Goal: Task Accomplishment & Management: Manage account settings

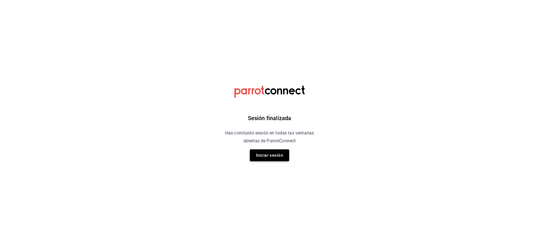
click at [269, 157] on button "Iniciar sesión" at bounding box center [269, 155] width 39 height 12
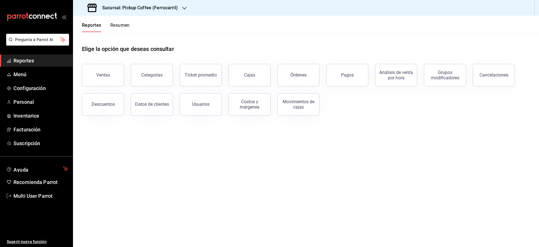
click at [127, 21] on div "Reportes Resumen" at bounding box center [101, 24] width 57 height 16
click at [123, 22] on div "Reportes Resumen" at bounding box center [101, 24] width 57 height 16
click at [123, 25] on button "Resumen" at bounding box center [119, 27] width 19 height 10
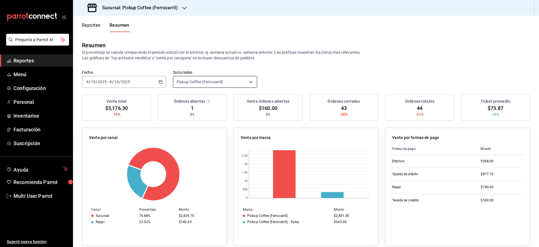
click at [203, 80] on body "Pregunta a Parrot AI Reportes Menú Configuración Personal Inventarios Facturaci…" at bounding box center [269, 123] width 539 height 247
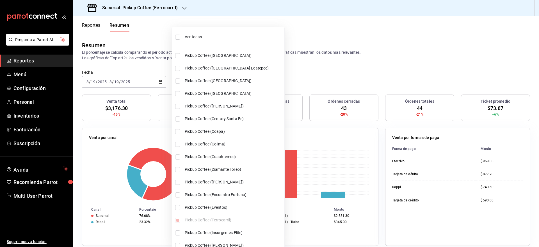
click at [203, 38] on span "Ver todas" at bounding box center [233, 37] width 97 height 6
type input "[object Object],[object Object],[object Object],[object Object],[object Object]…"
checkbox input "true"
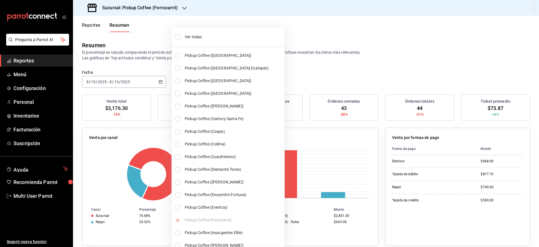
checkbox input "true"
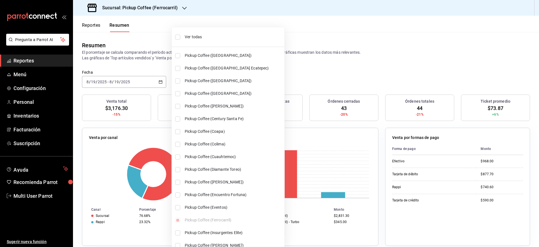
checkbox input "true"
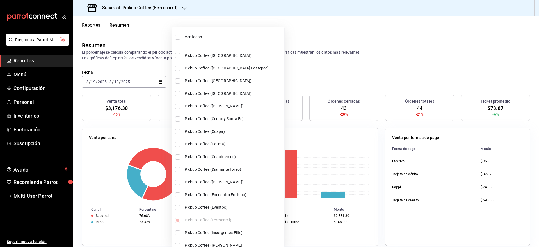
checkbox input "true"
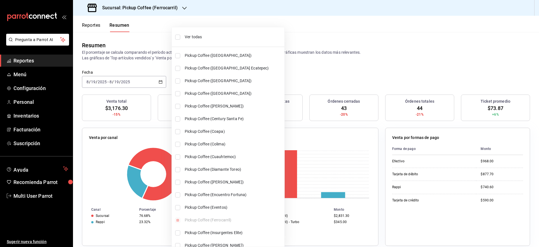
checkbox input "true"
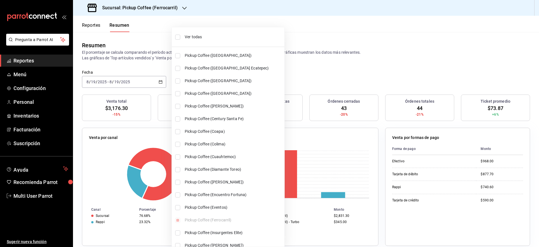
checkbox input "true"
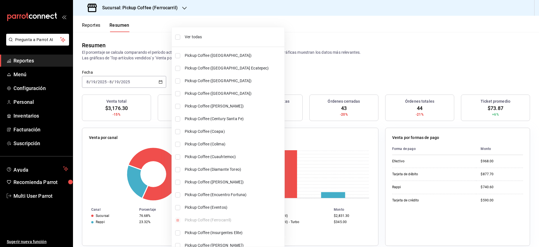
checkbox input "true"
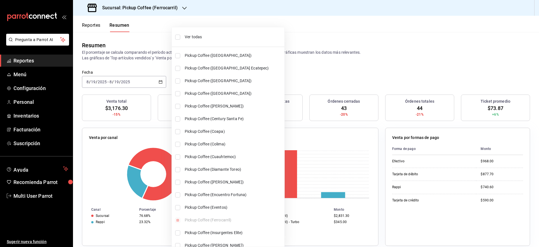
checkbox input "true"
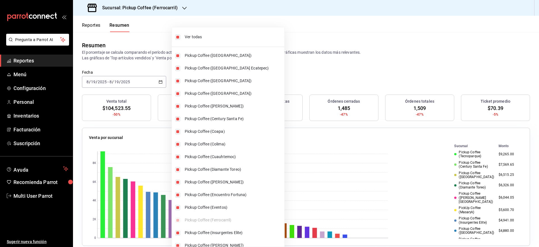
click at [303, 78] on div at bounding box center [269, 123] width 539 height 247
